Goal: Information Seeking & Learning: Learn about a topic

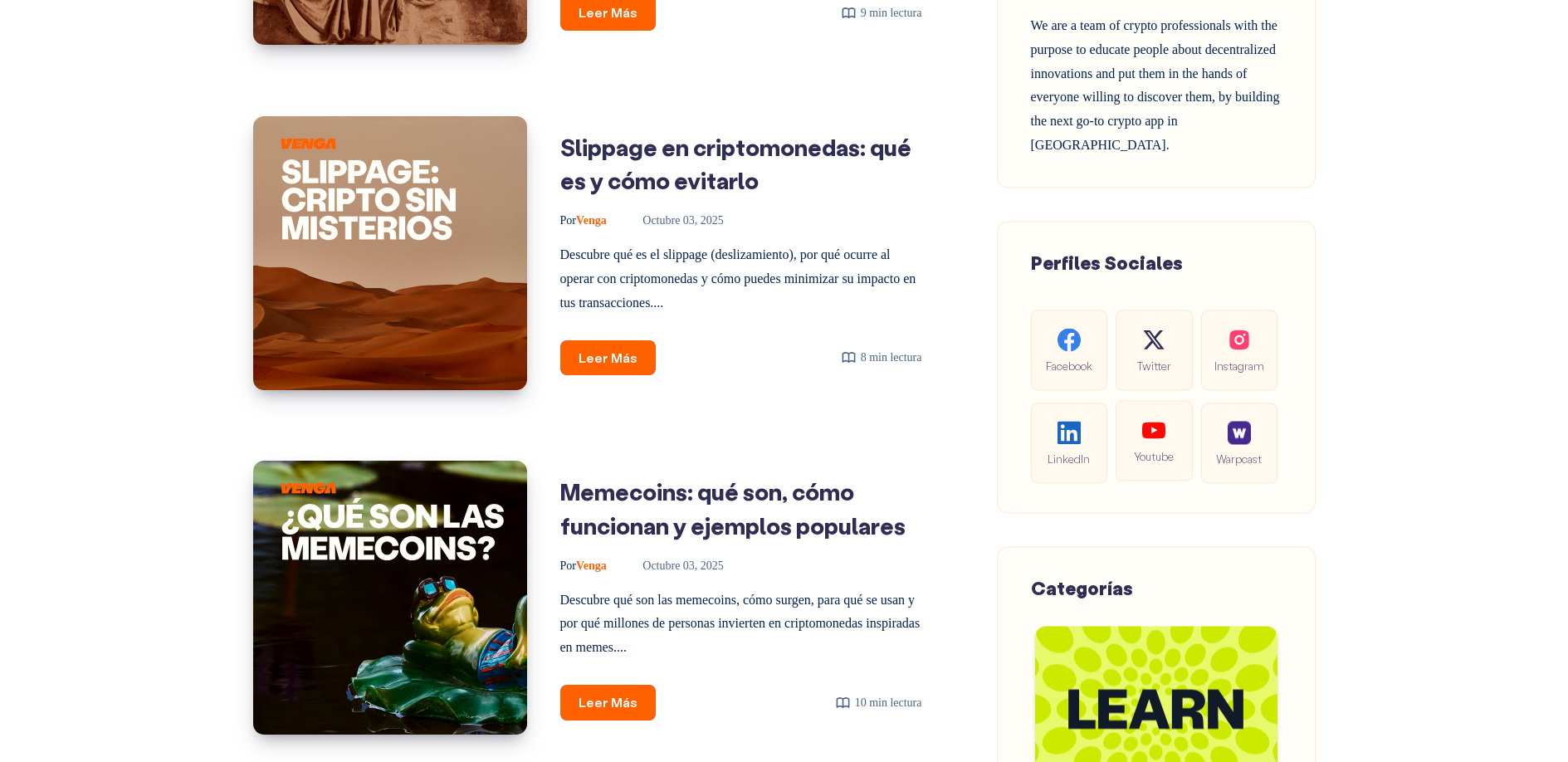
scroll to position [761, 0]
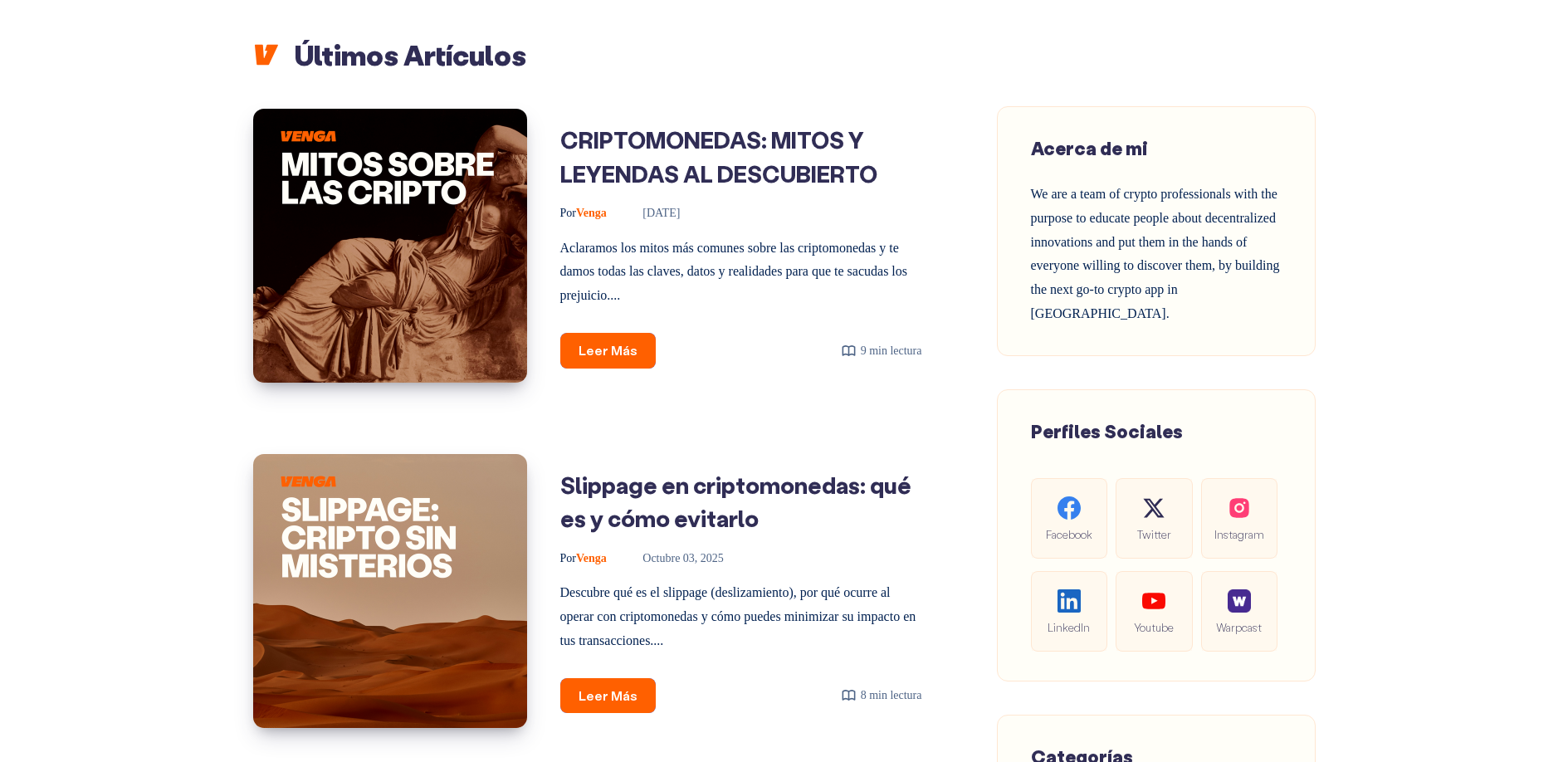
scroll to position [238, 0]
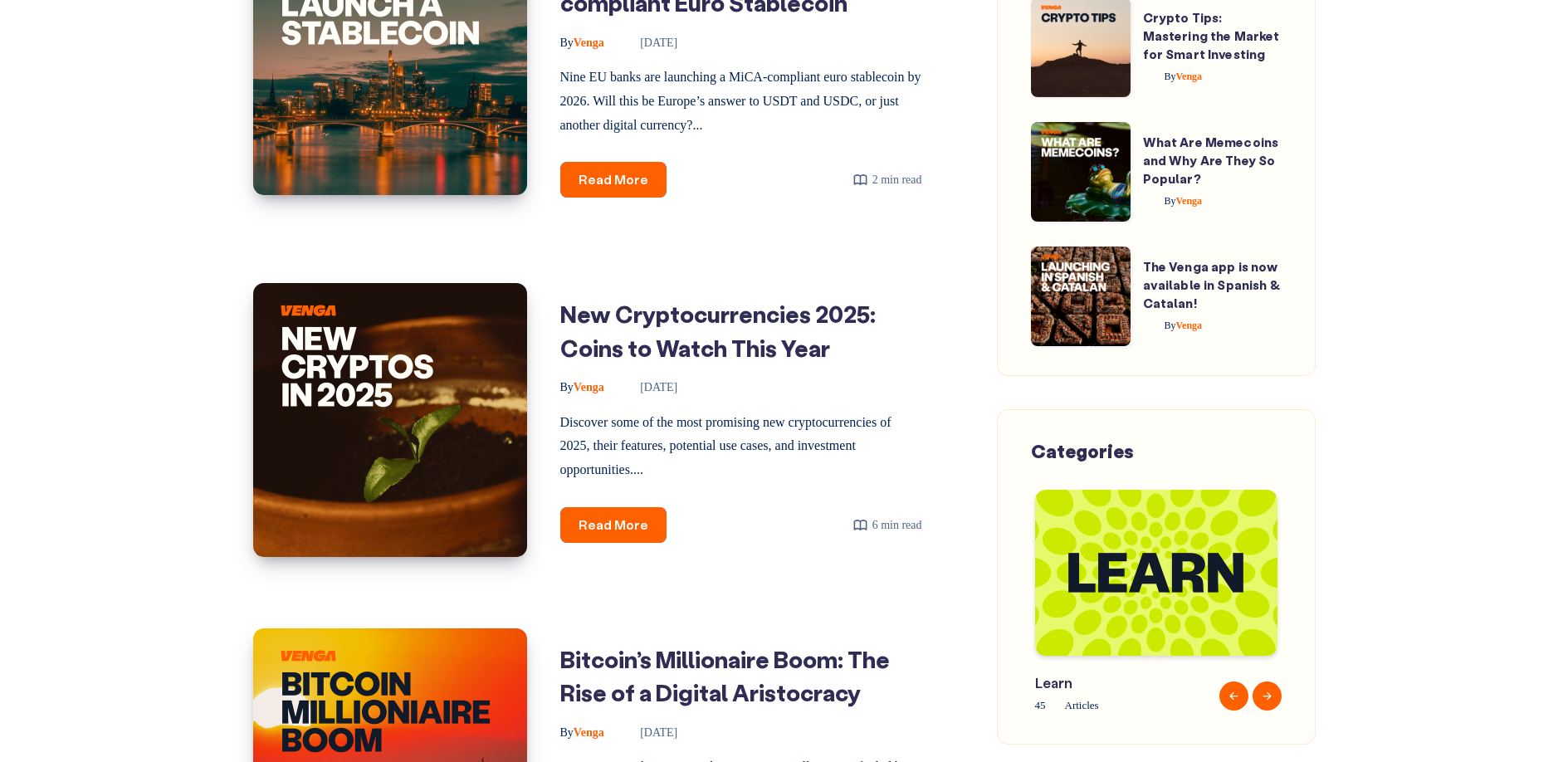
scroll to position [1696, 0]
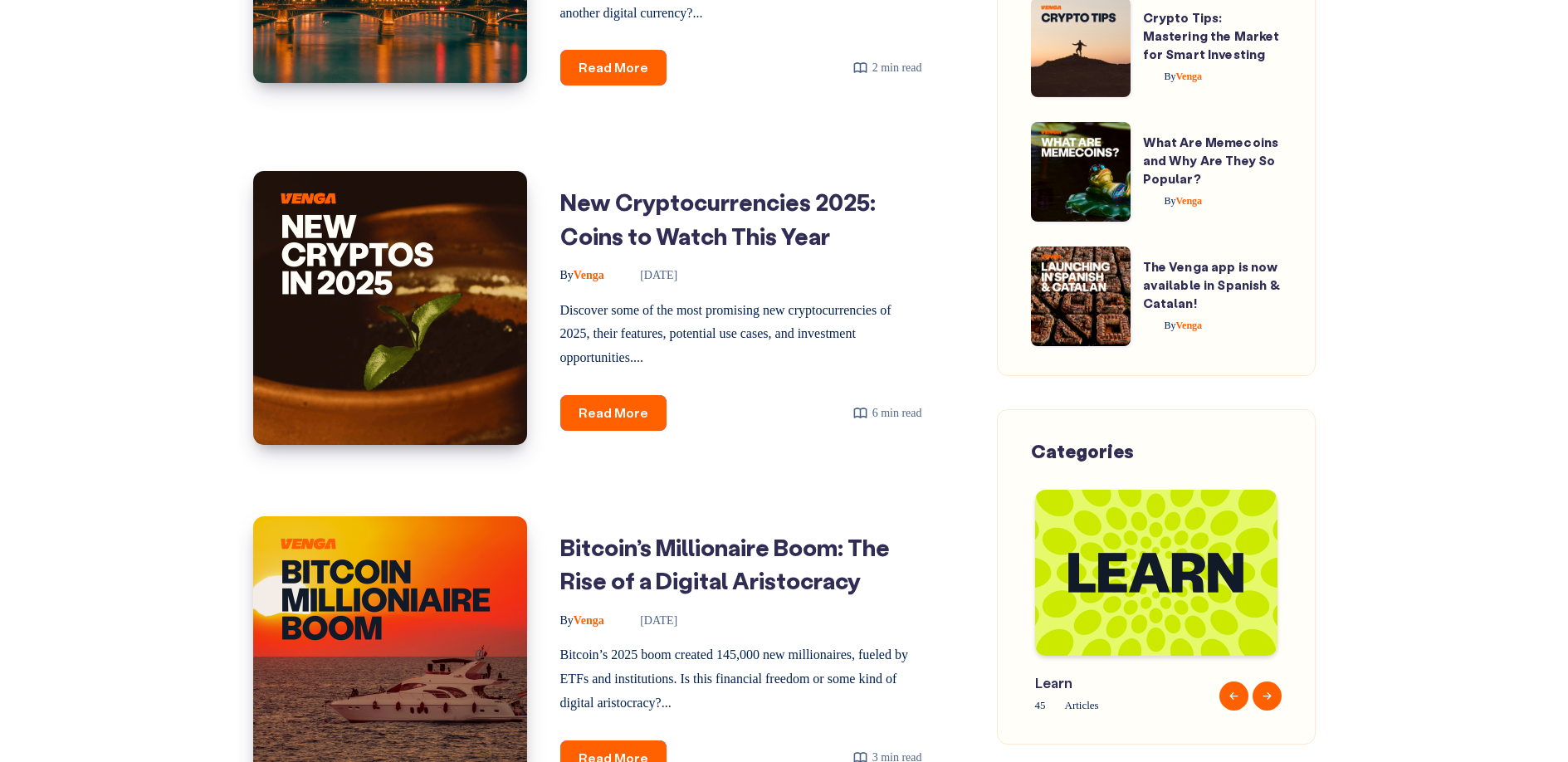
click at [1259, 697] on button "Next" at bounding box center [1266, 696] width 29 height 29
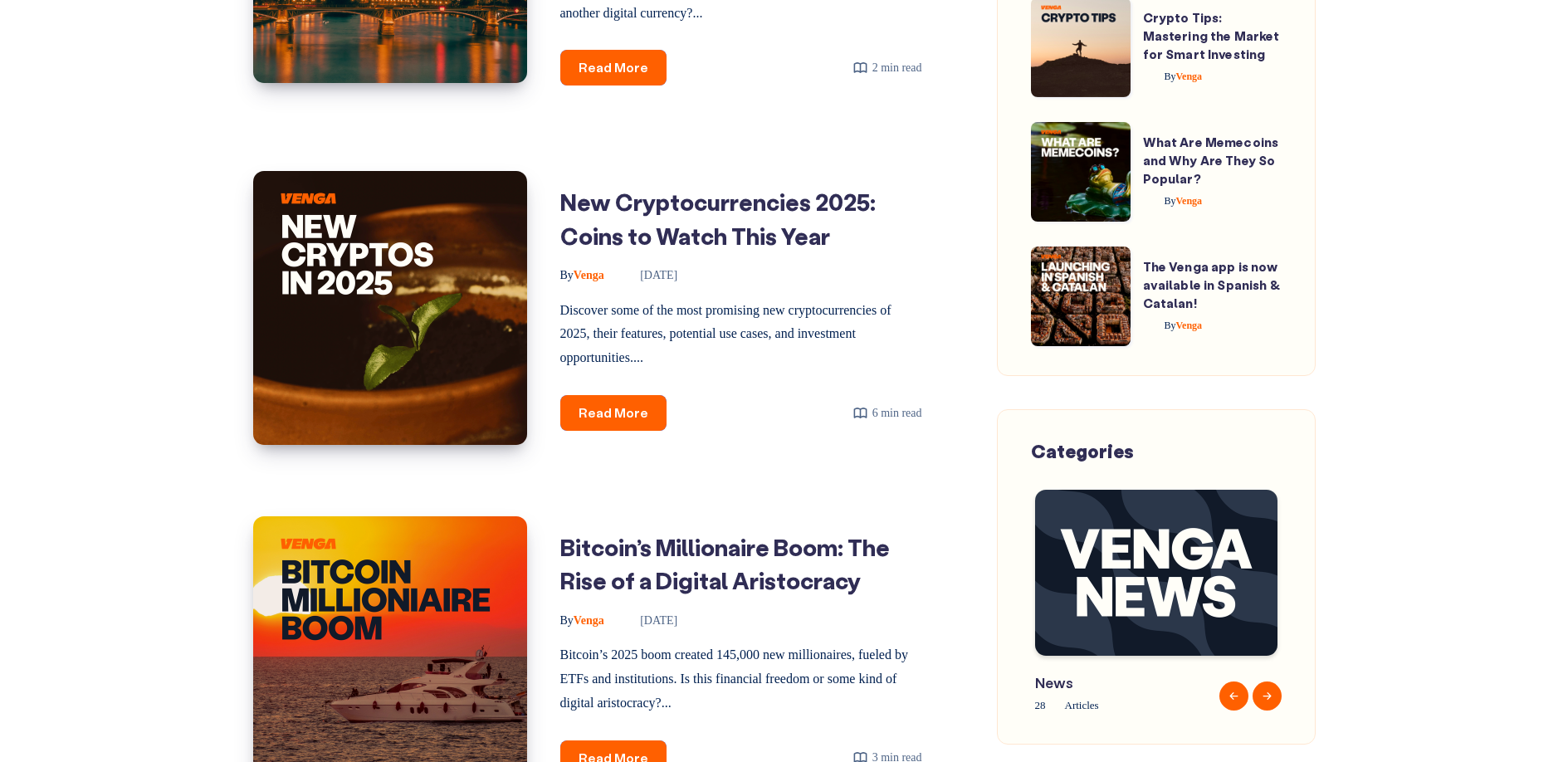
click at [1259, 696] on button "Next" at bounding box center [1266, 696] width 29 height 29
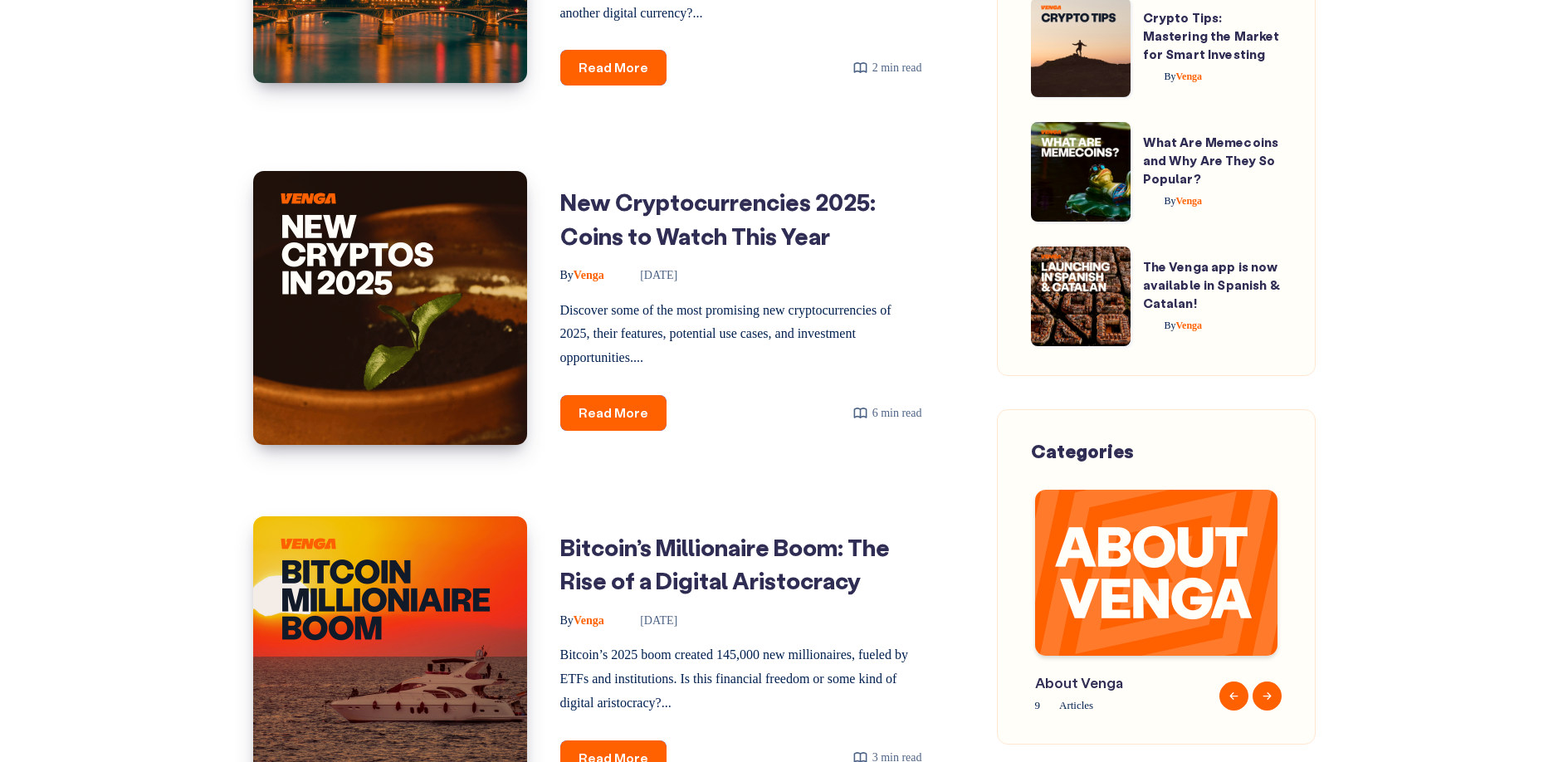
click at [1259, 696] on button "Next" at bounding box center [1266, 696] width 29 height 29
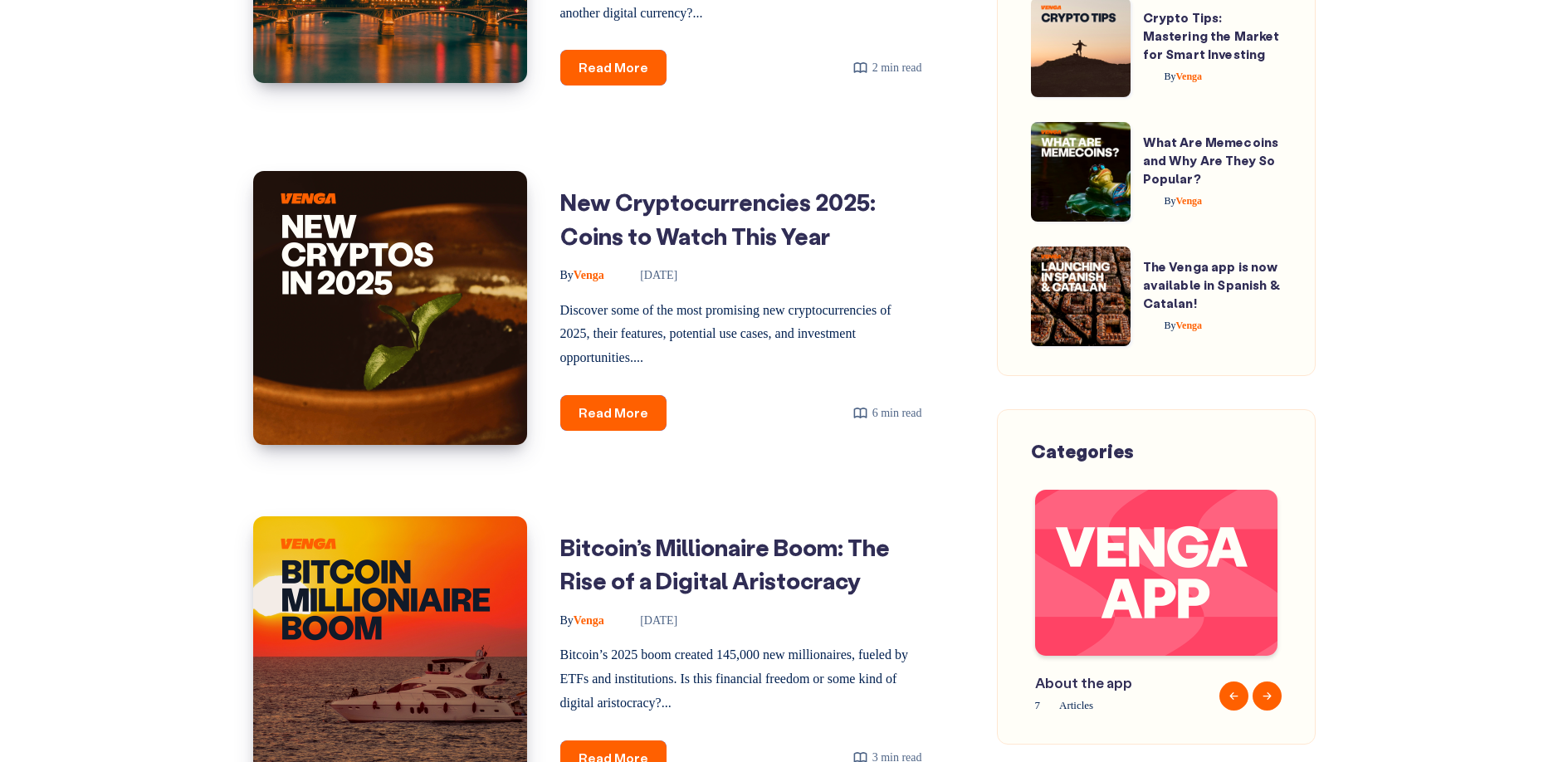
click at [1259, 696] on button "Next" at bounding box center [1266, 696] width 29 height 29
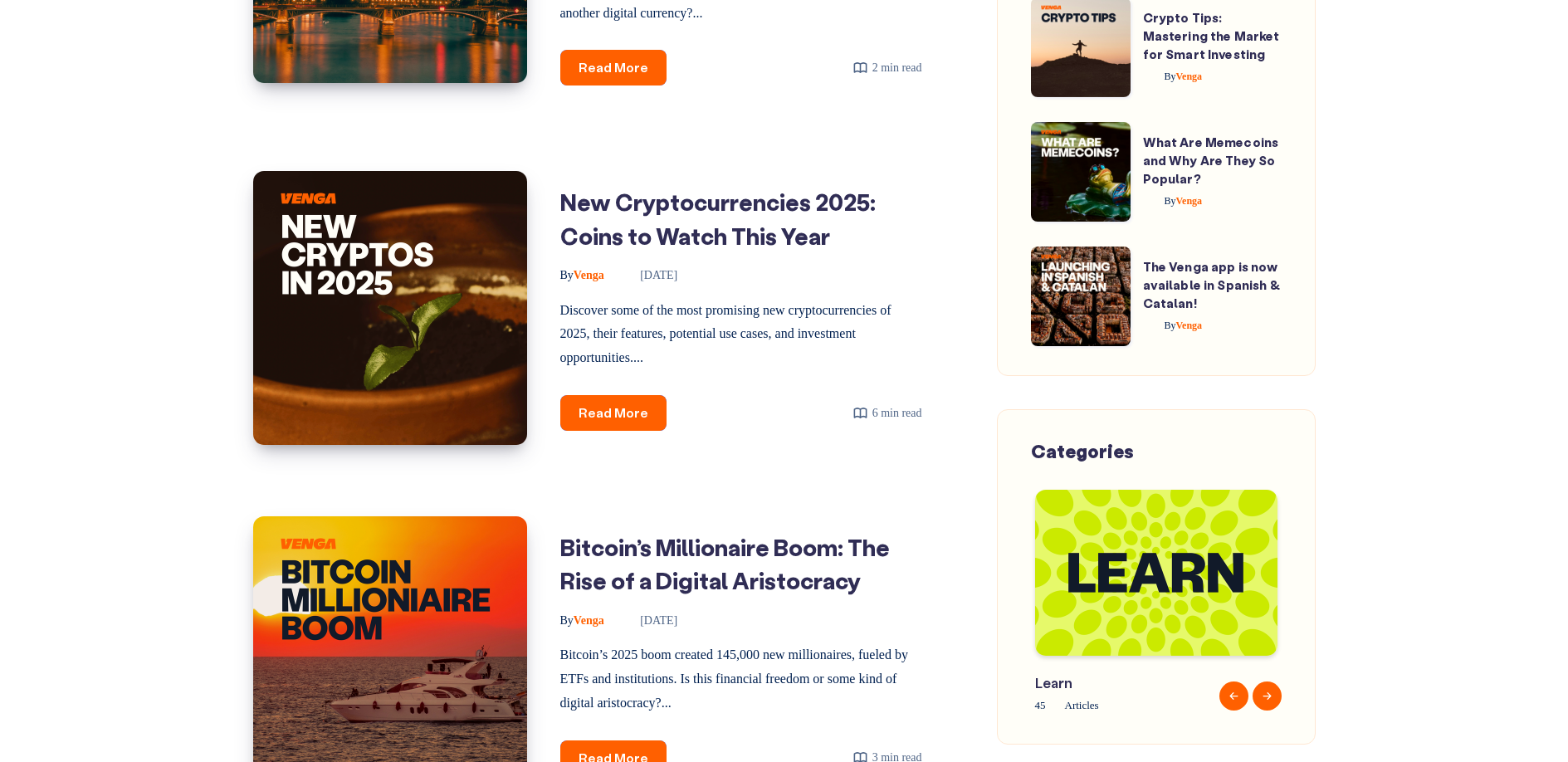
click at [1259, 696] on button "Next" at bounding box center [1266, 696] width 29 height 29
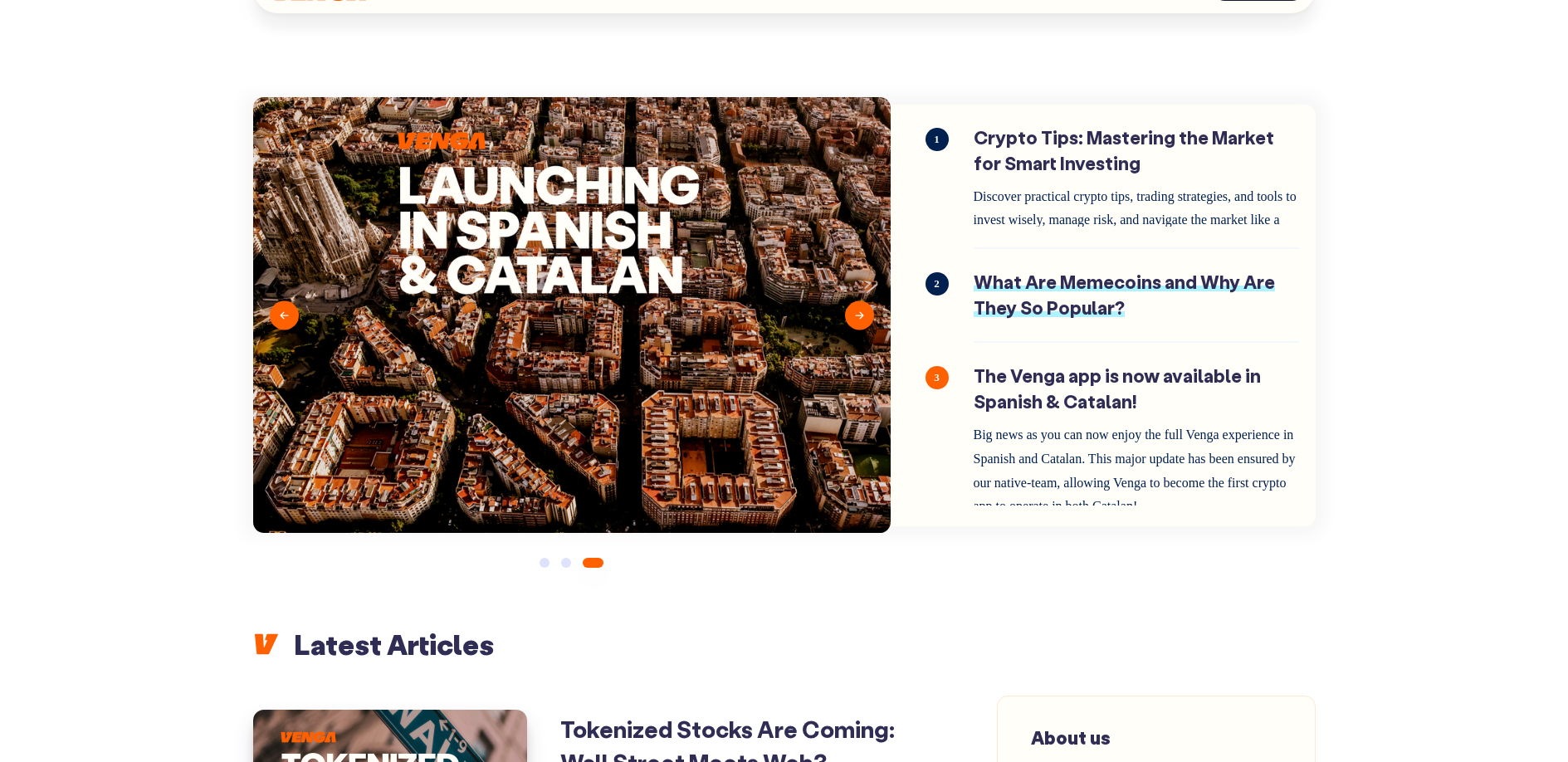
scroll to position [0, 0]
